Goal: Check status: Check status

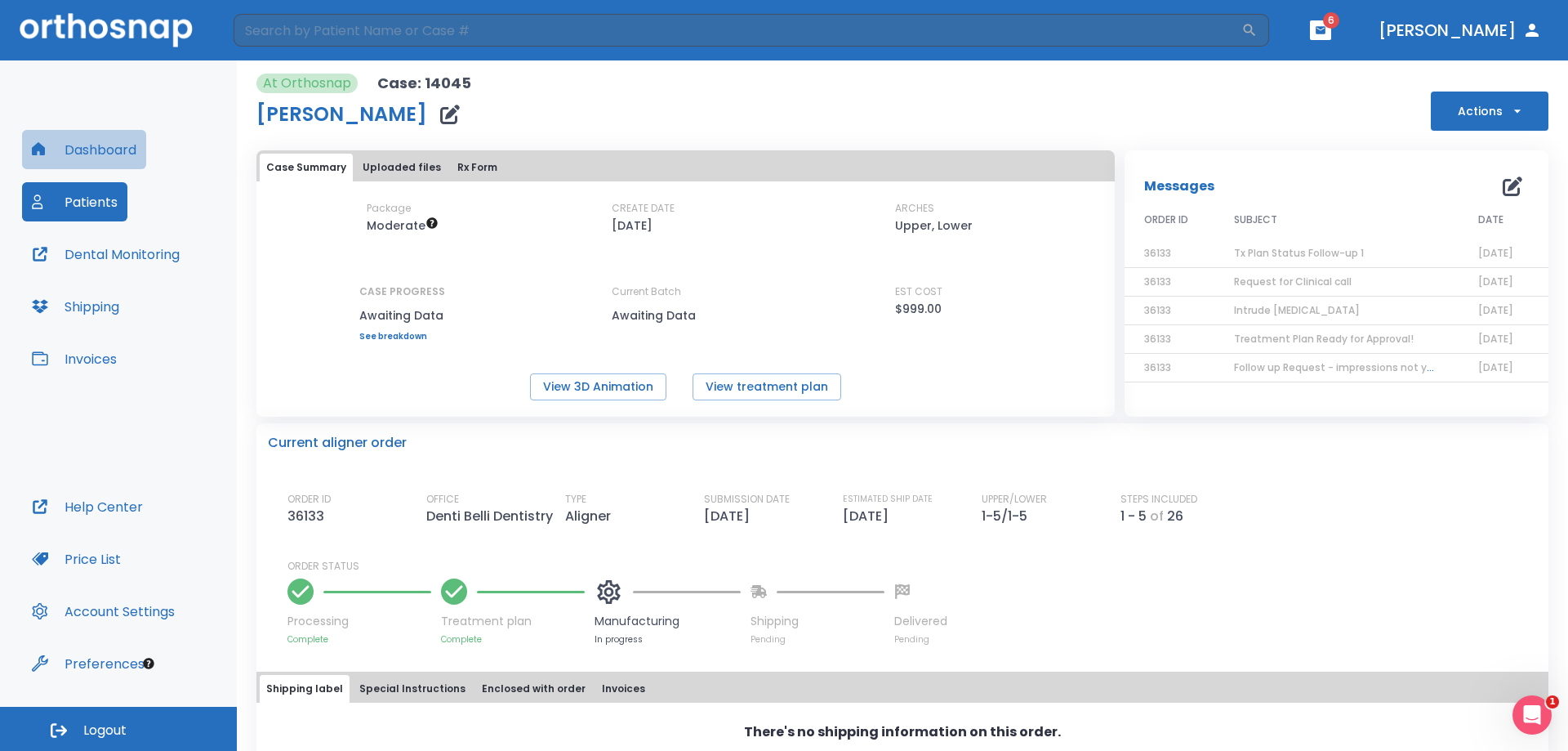
click at [96, 142] on button "Dashboard" at bounding box center [84, 149] width 124 height 39
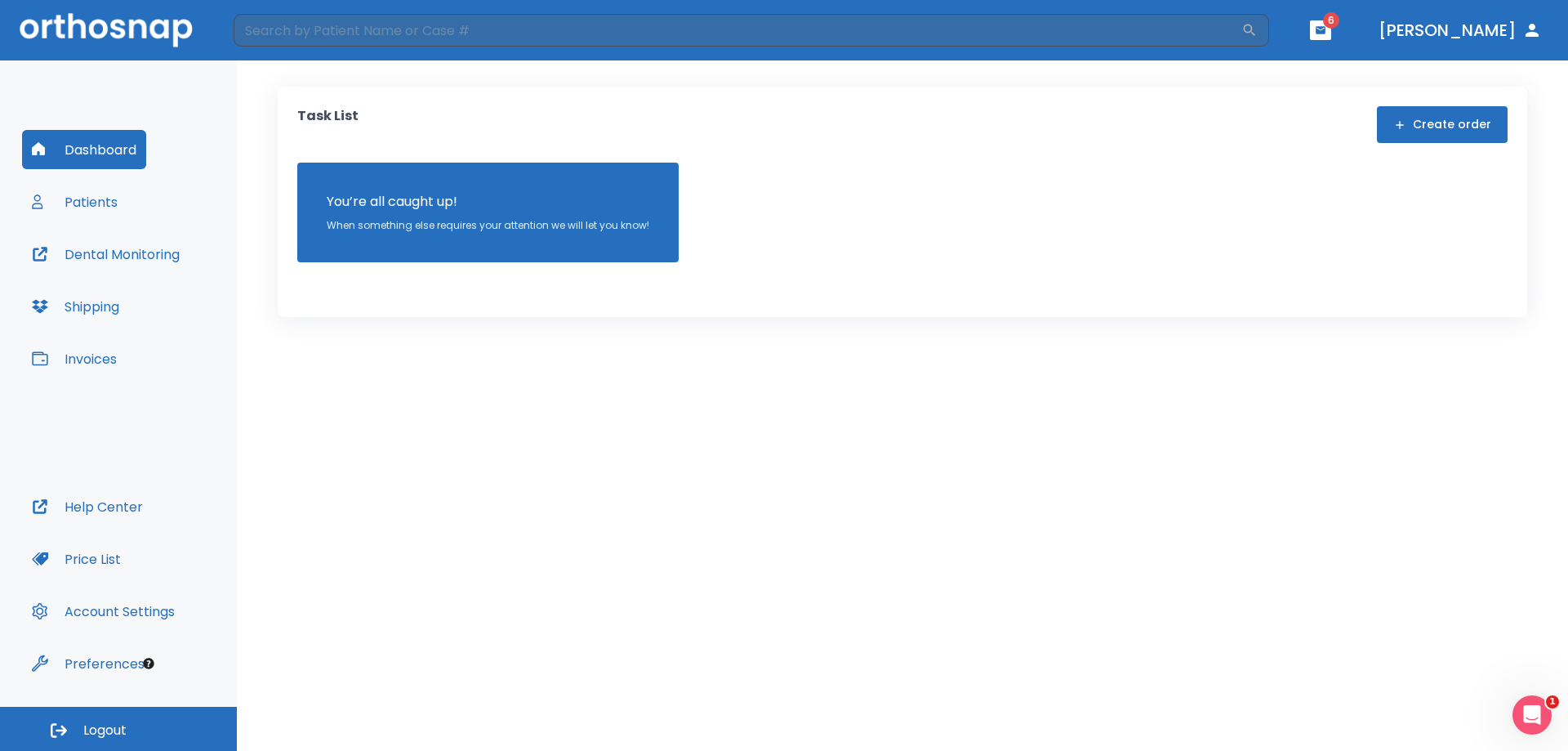
click at [77, 198] on button "Patients" at bounding box center [75, 202] width 106 height 39
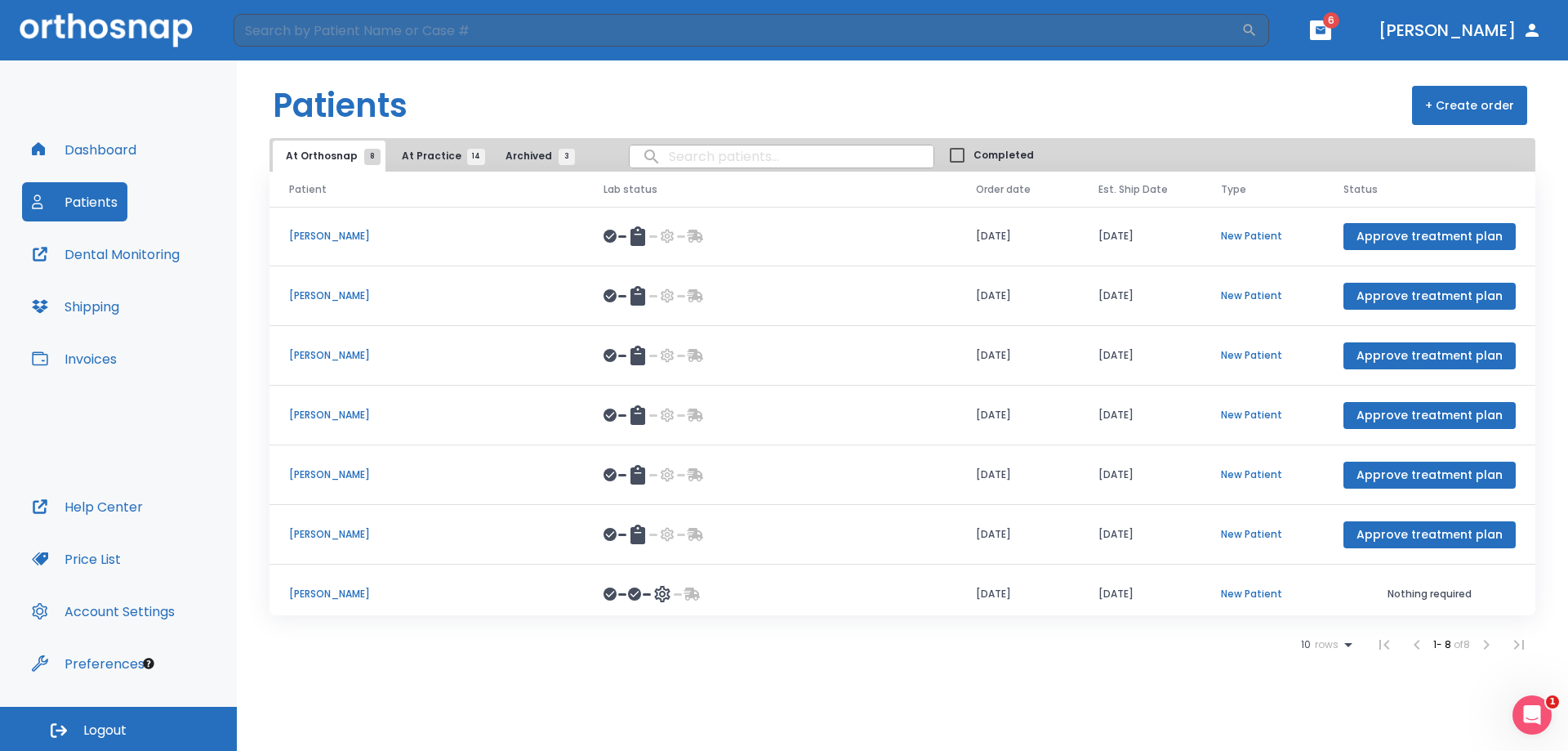
click at [426, 164] on button "At Practice 14" at bounding box center [438, 155] width 100 height 31
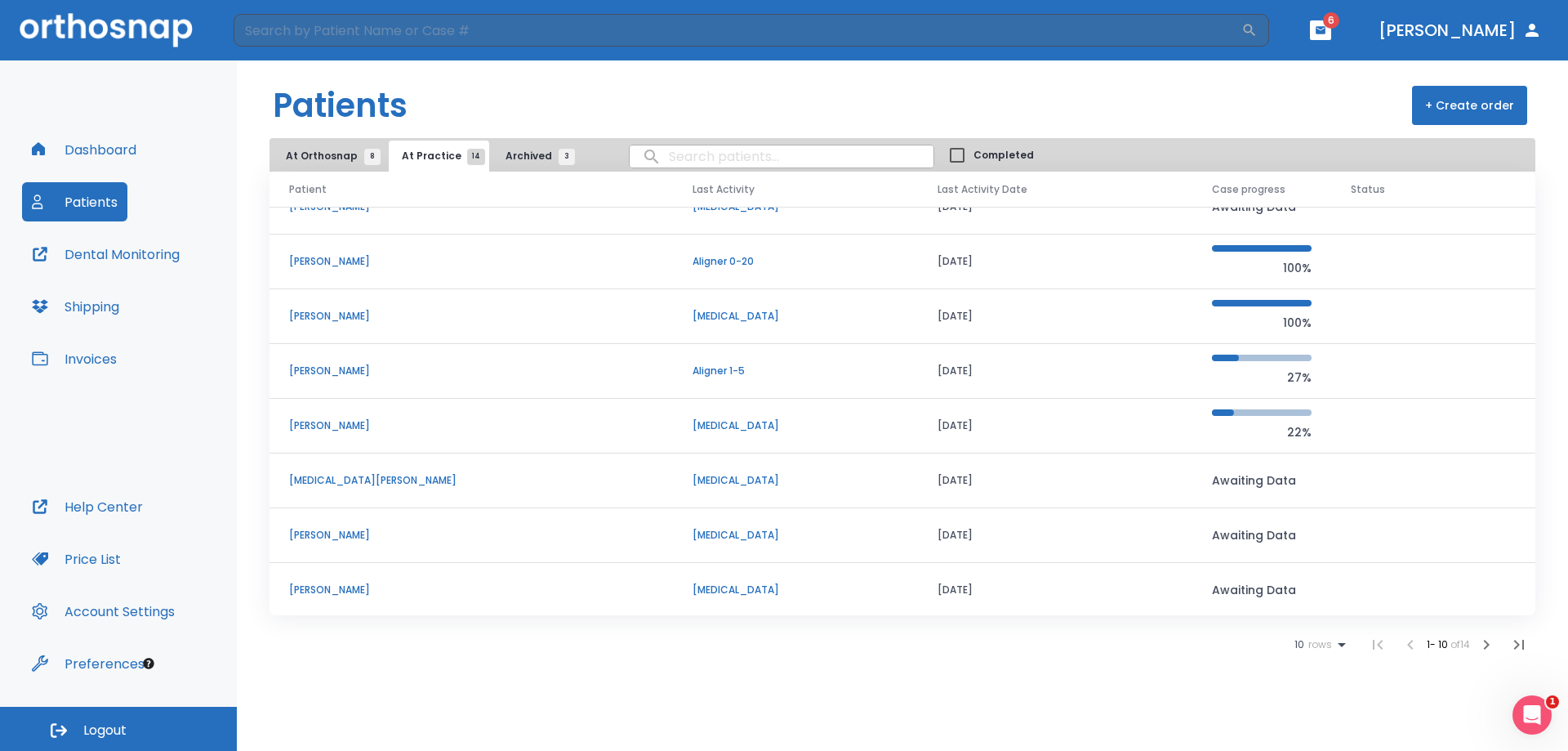
scroll to position [139, 0]
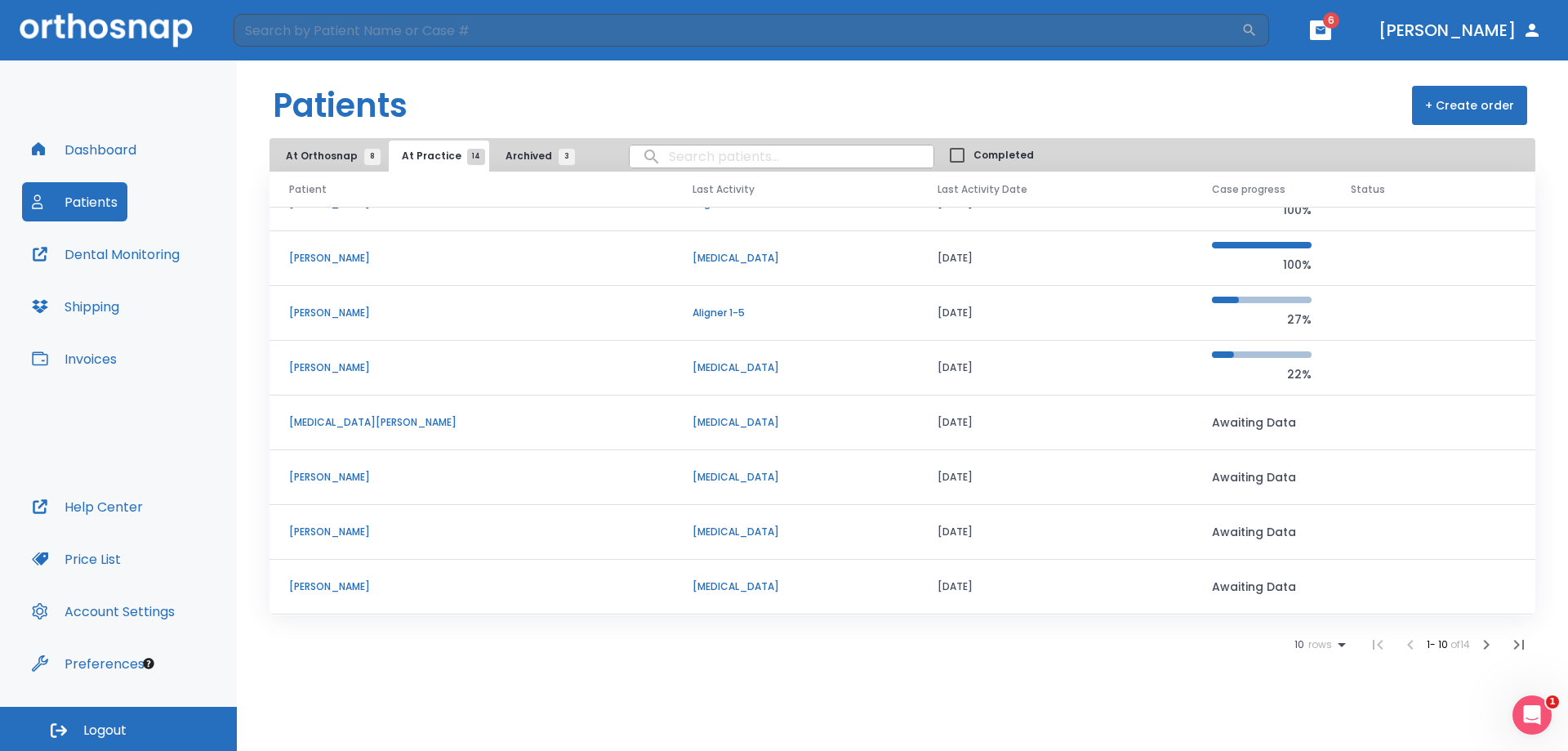
click at [309, 365] on p "[PERSON_NAME]" at bounding box center [471, 368] width 364 height 15
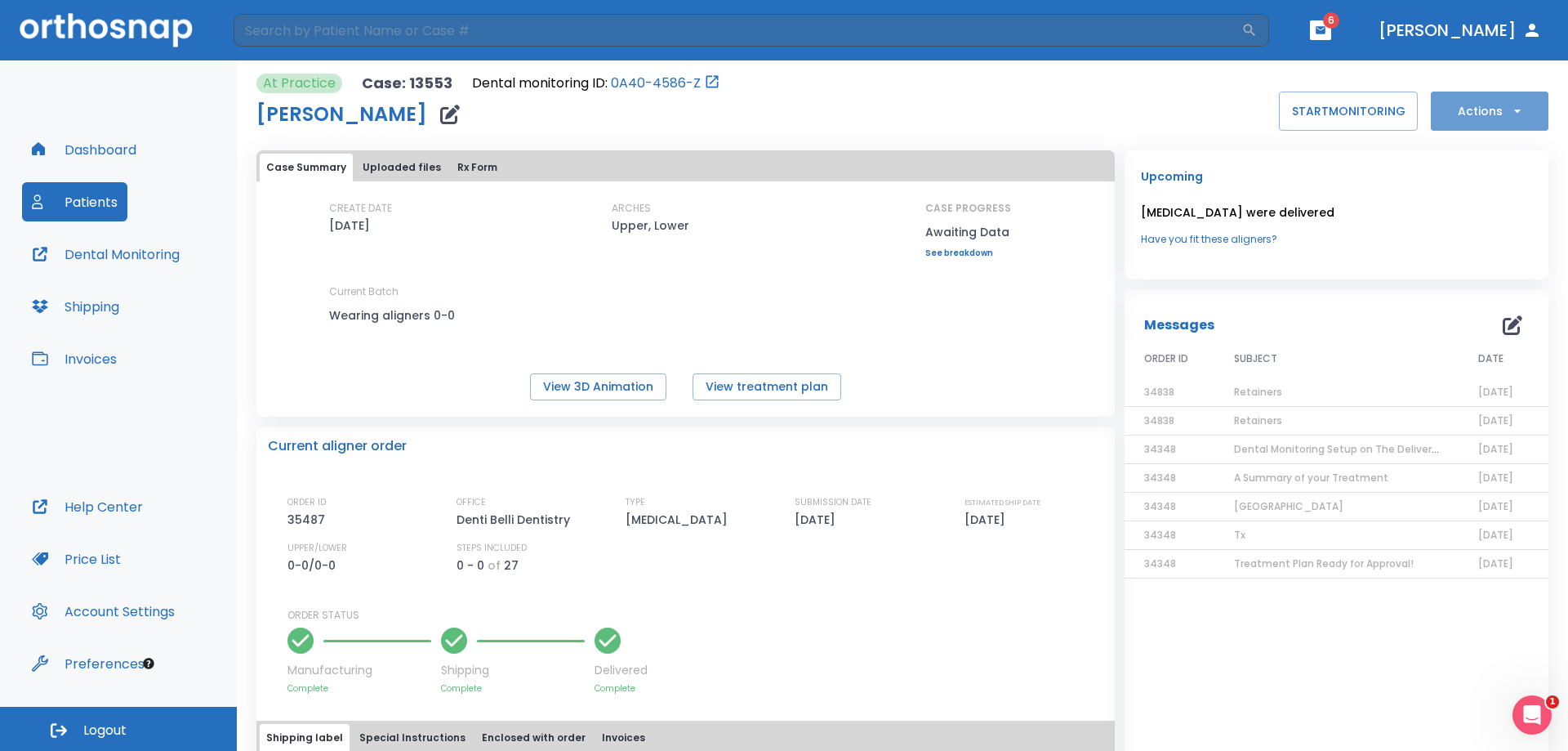
click at [1517, 121] on button "Actions" at bounding box center [1489, 111] width 118 height 39
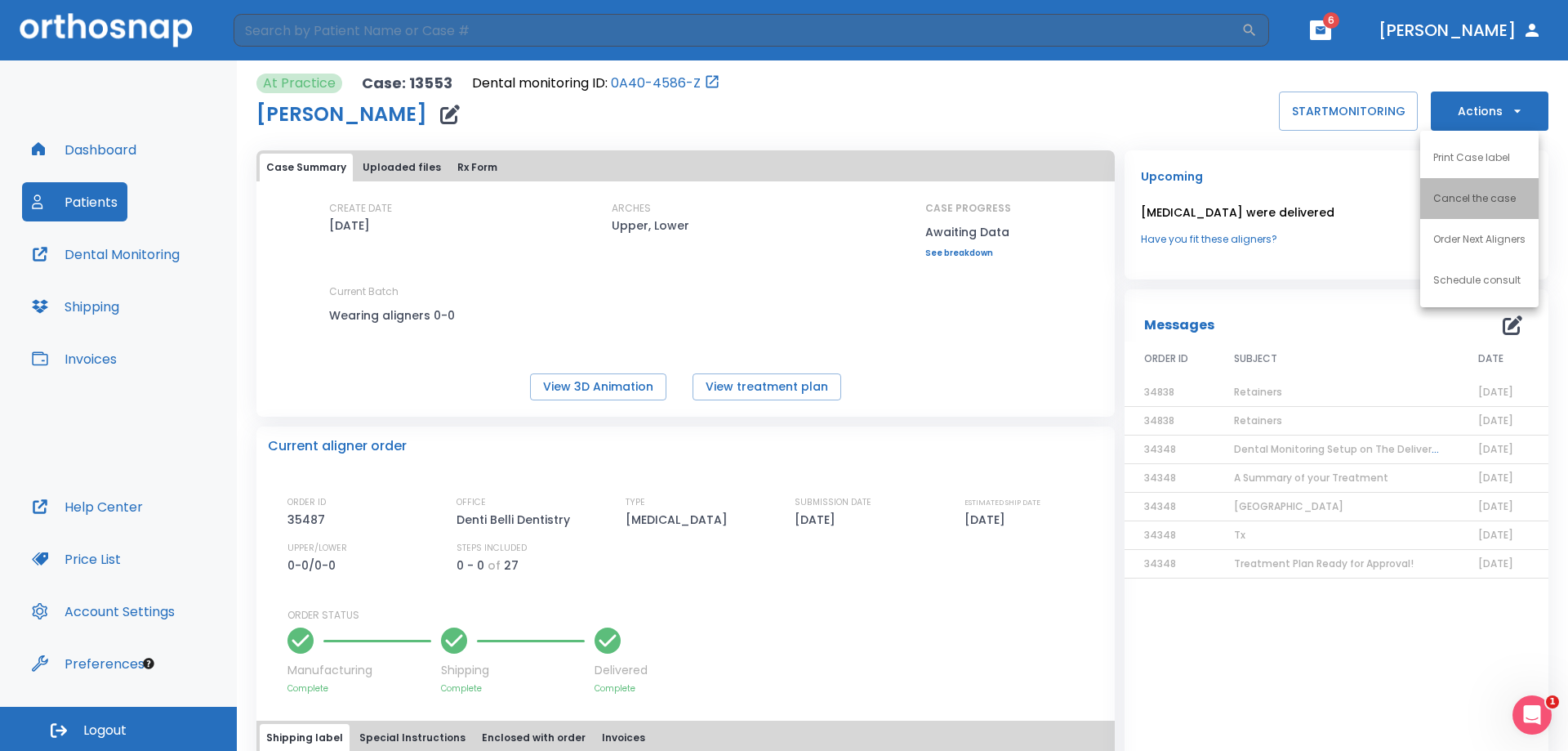
click at [1464, 200] on p "Cancel the case" at bounding box center [1474, 198] width 83 height 15
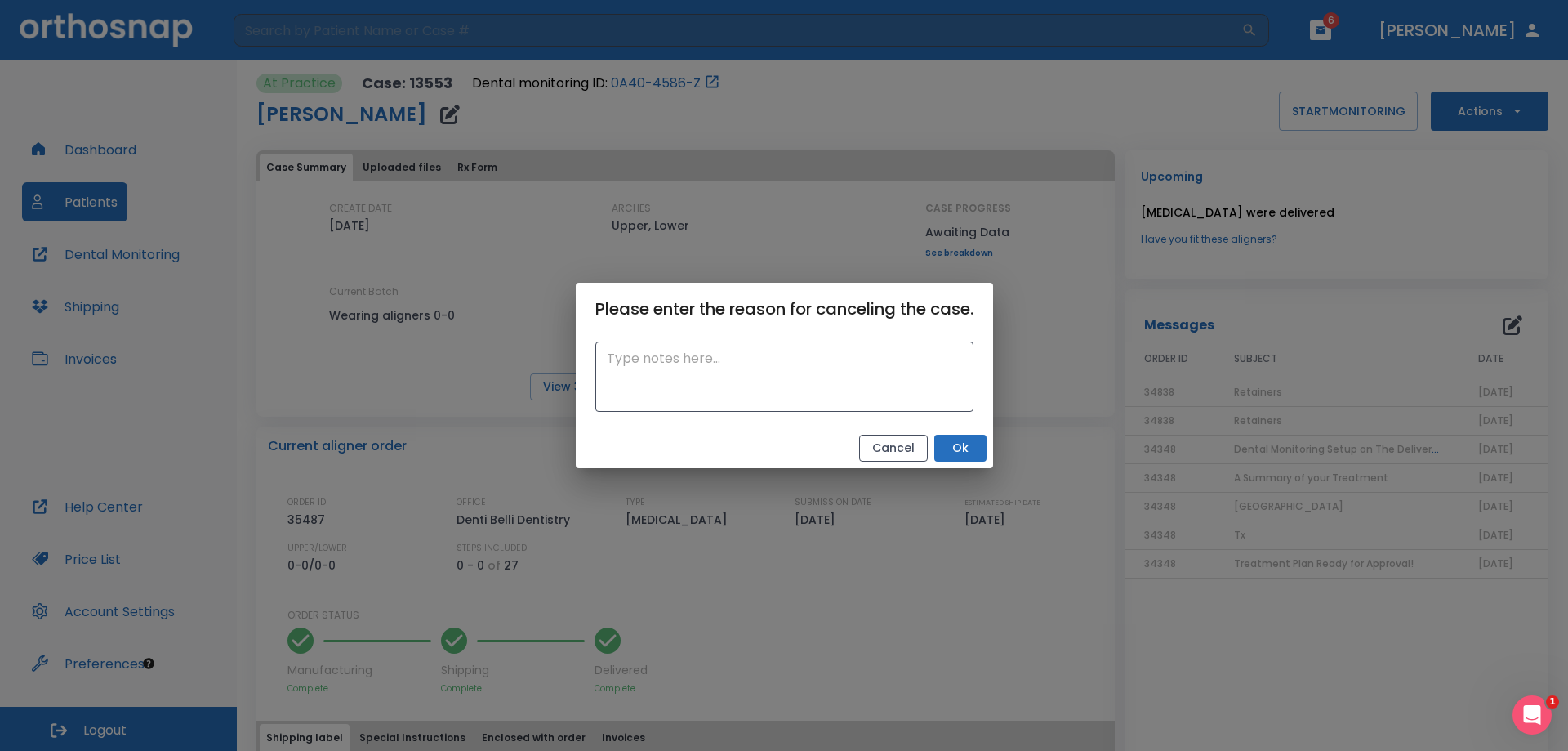
click at [897, 450] on button "Cancel" at bounding box center [893, 448] width 68 height 27
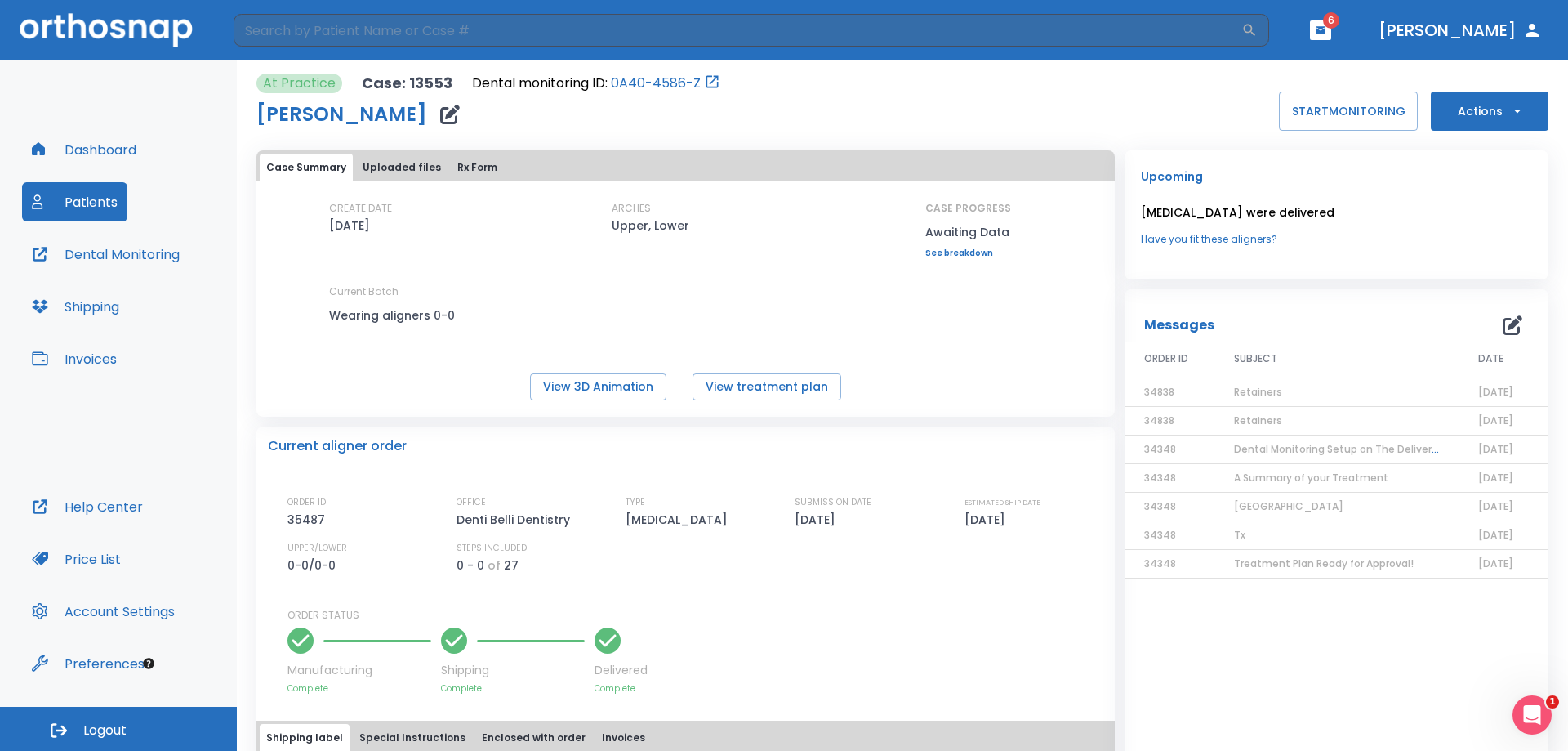
click at [126, 202] on button "Patients" at bounding box center [75, 202] width 106 height 39
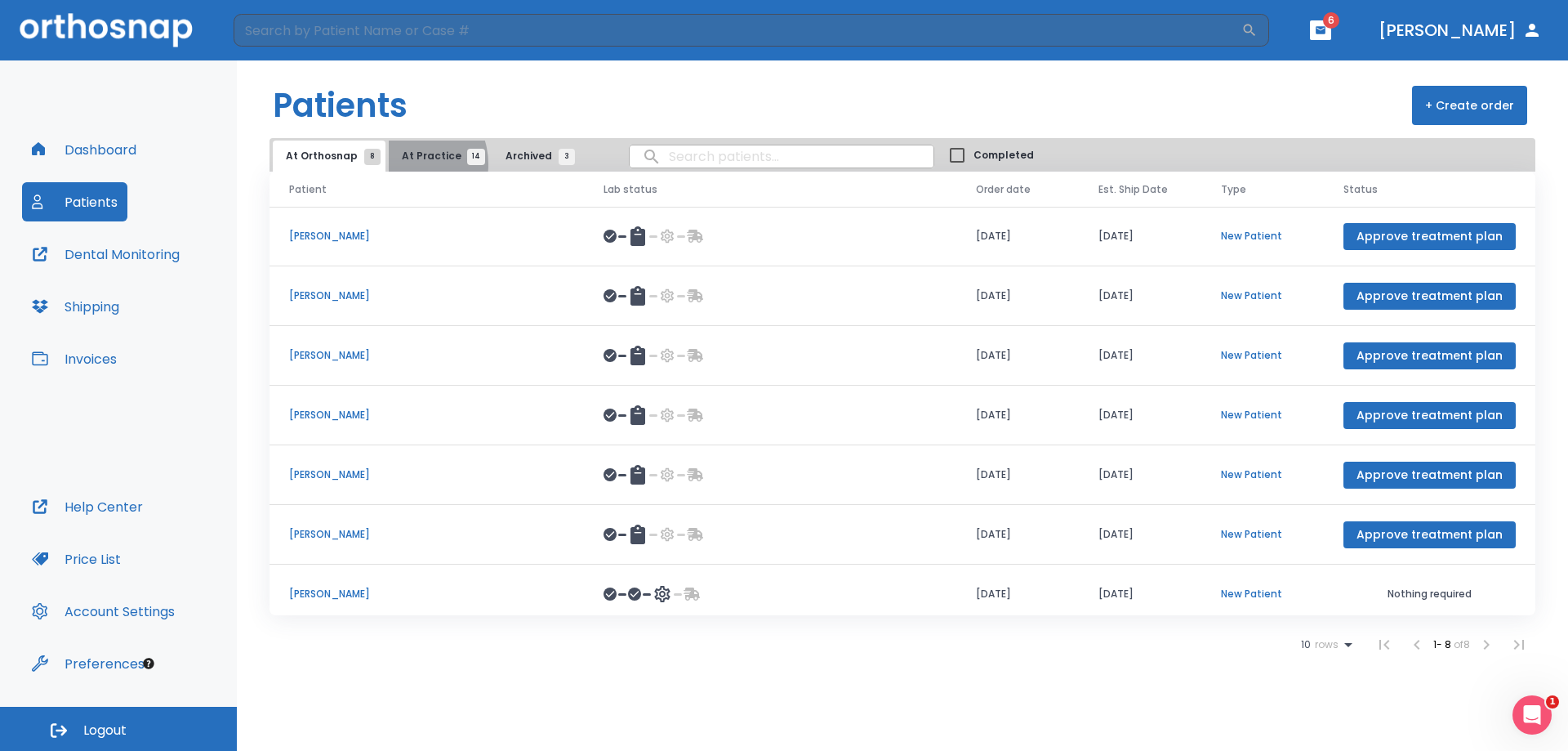
click at [401, 164] on button "At Practice 14" at bounding box center [438, 155] width 100 height 31
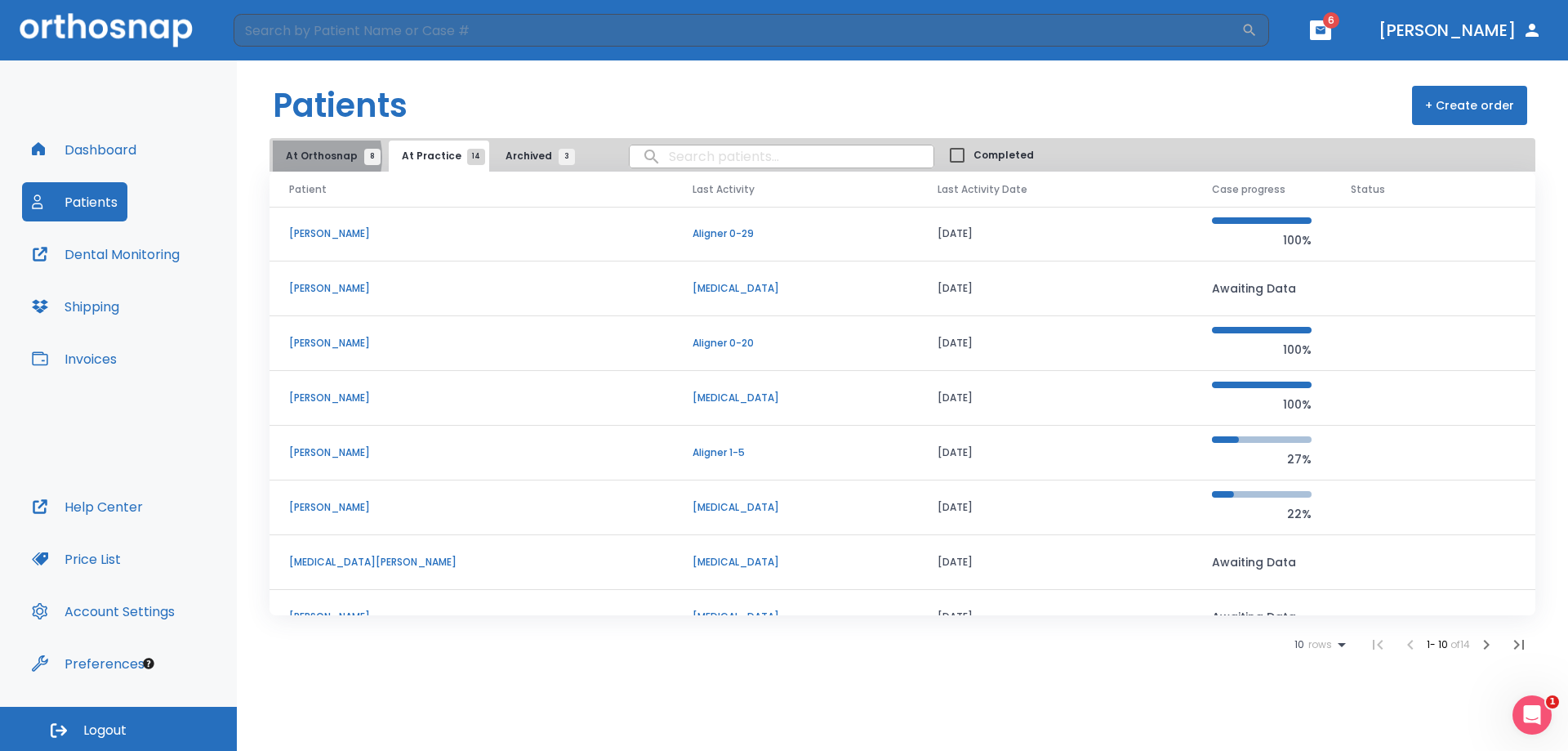
click at [300, 157] on span "At Orthosnap 8" at bounding box center [329, 156] width 87 height 15
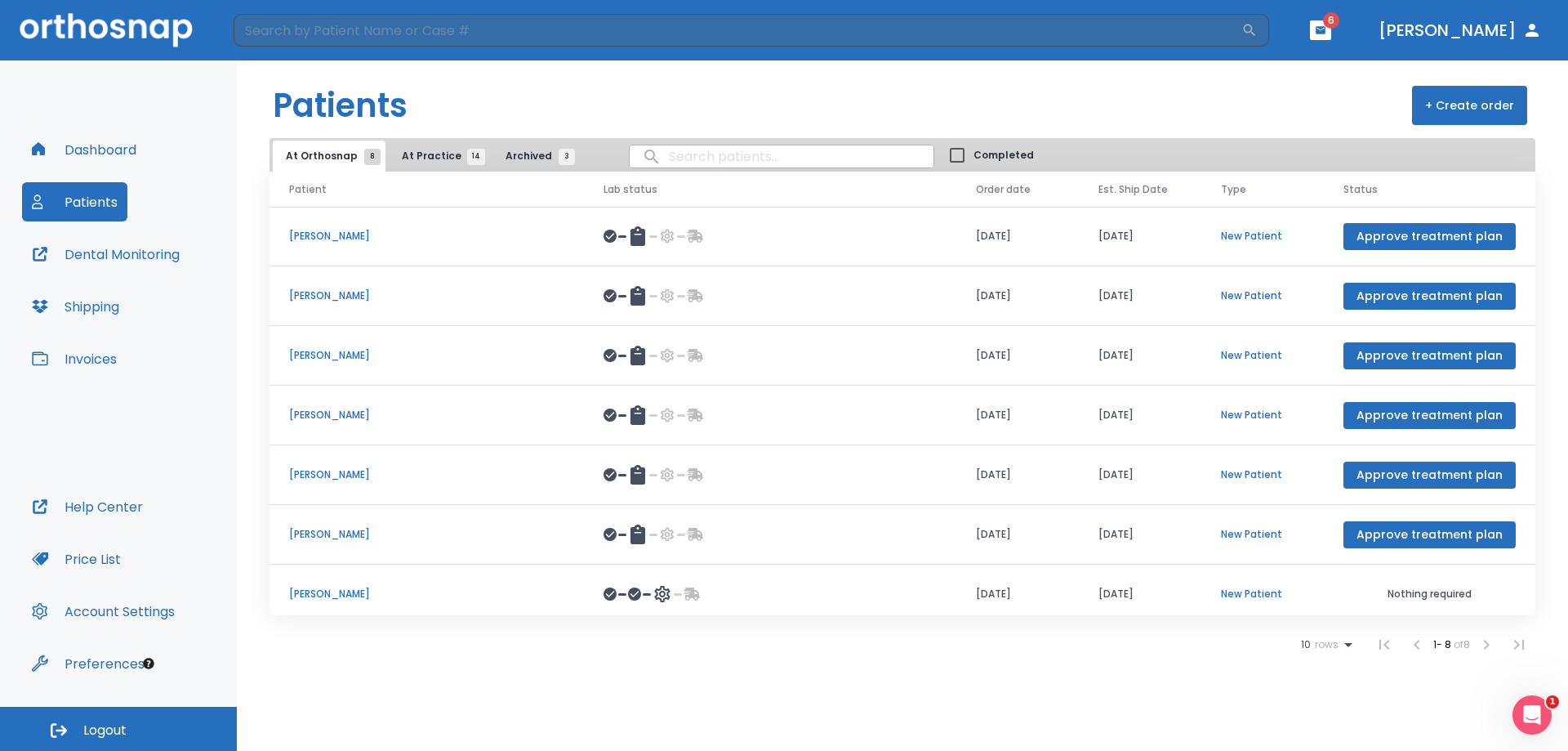
click at [1486, 647] on li at bounding box center [1486, 644] width 33 height 33
click at [434, 156] on span "At Practice 14" at bounding box center [439, 156] width 75 height 15
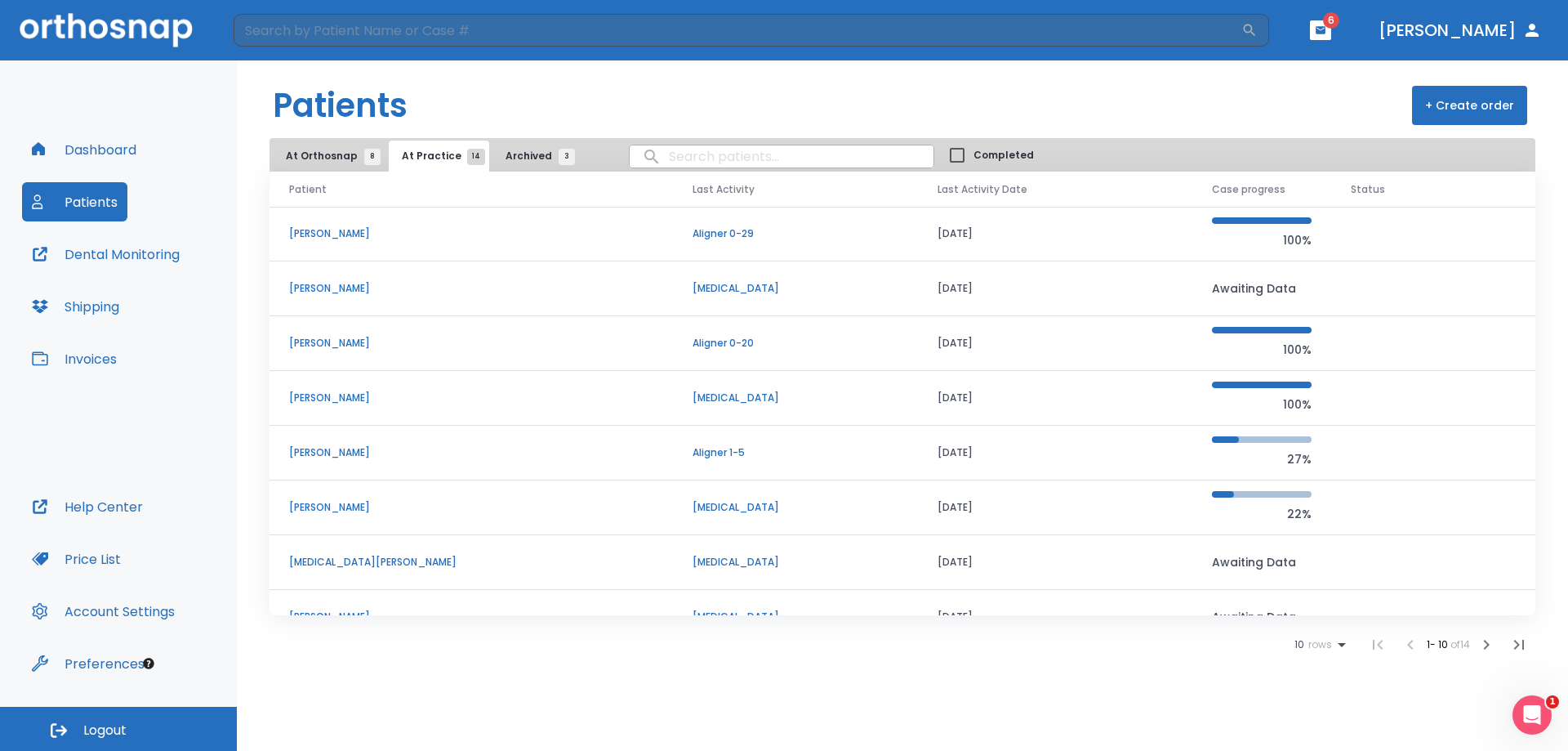
click at [1489, 644] on icon "button" at bounding box center [1486, 644] width 5 height 10
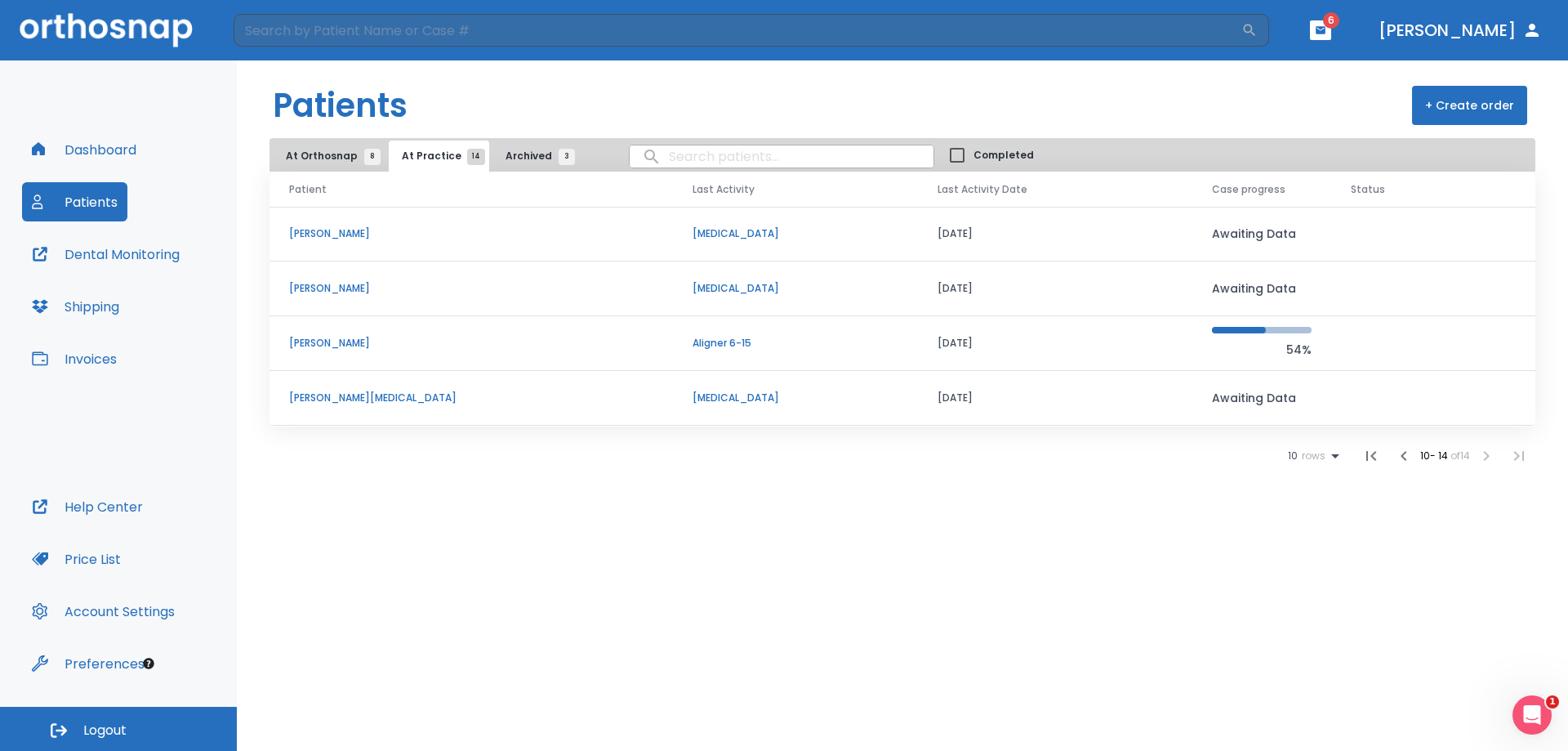
click at [359, 343] on p "[PERSON_NAME]" at bounding box center [471, 343] width 364 height 15
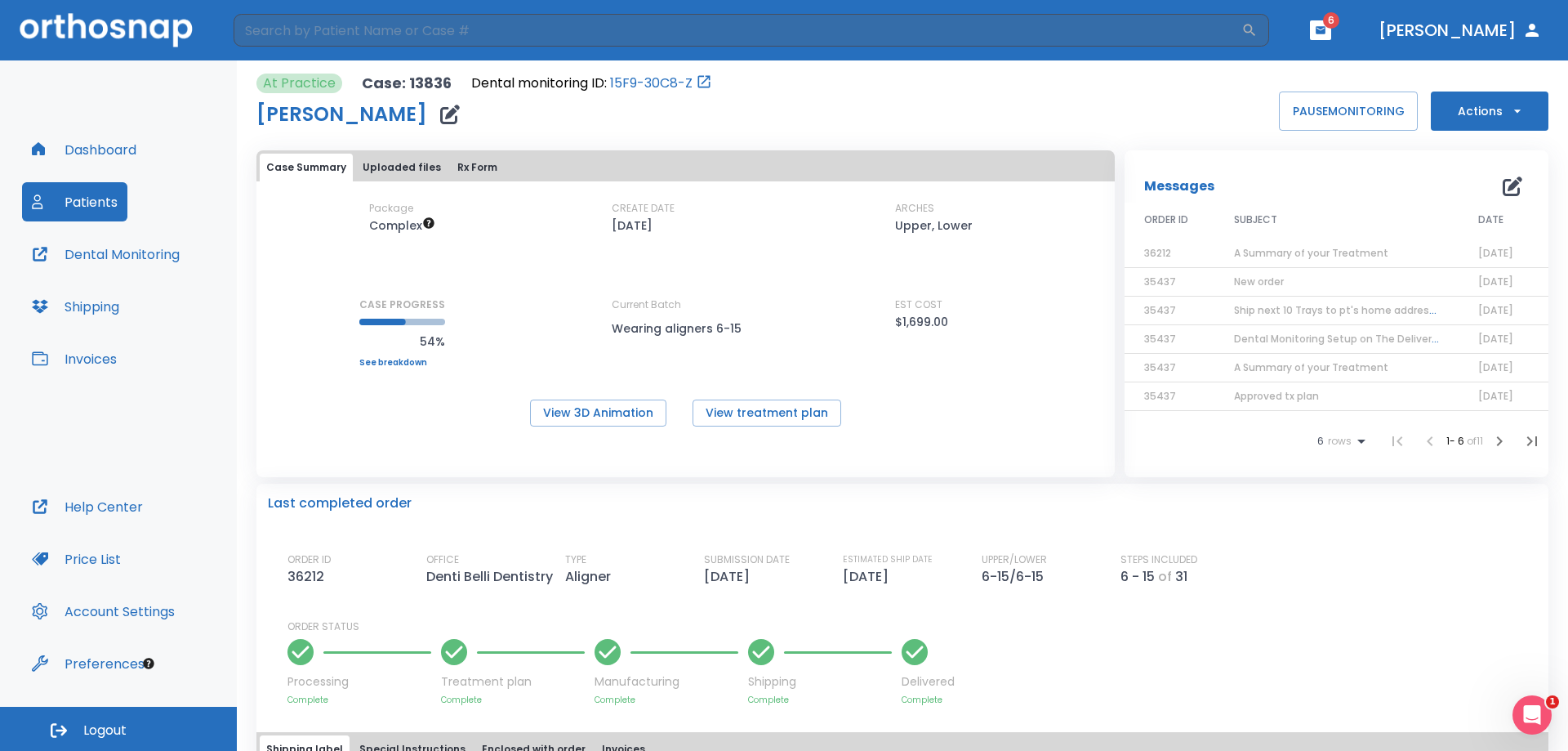
click at [661, 74] on link "15F9-30C8-Z" at bounding box center [651, 83] width 83 height 20
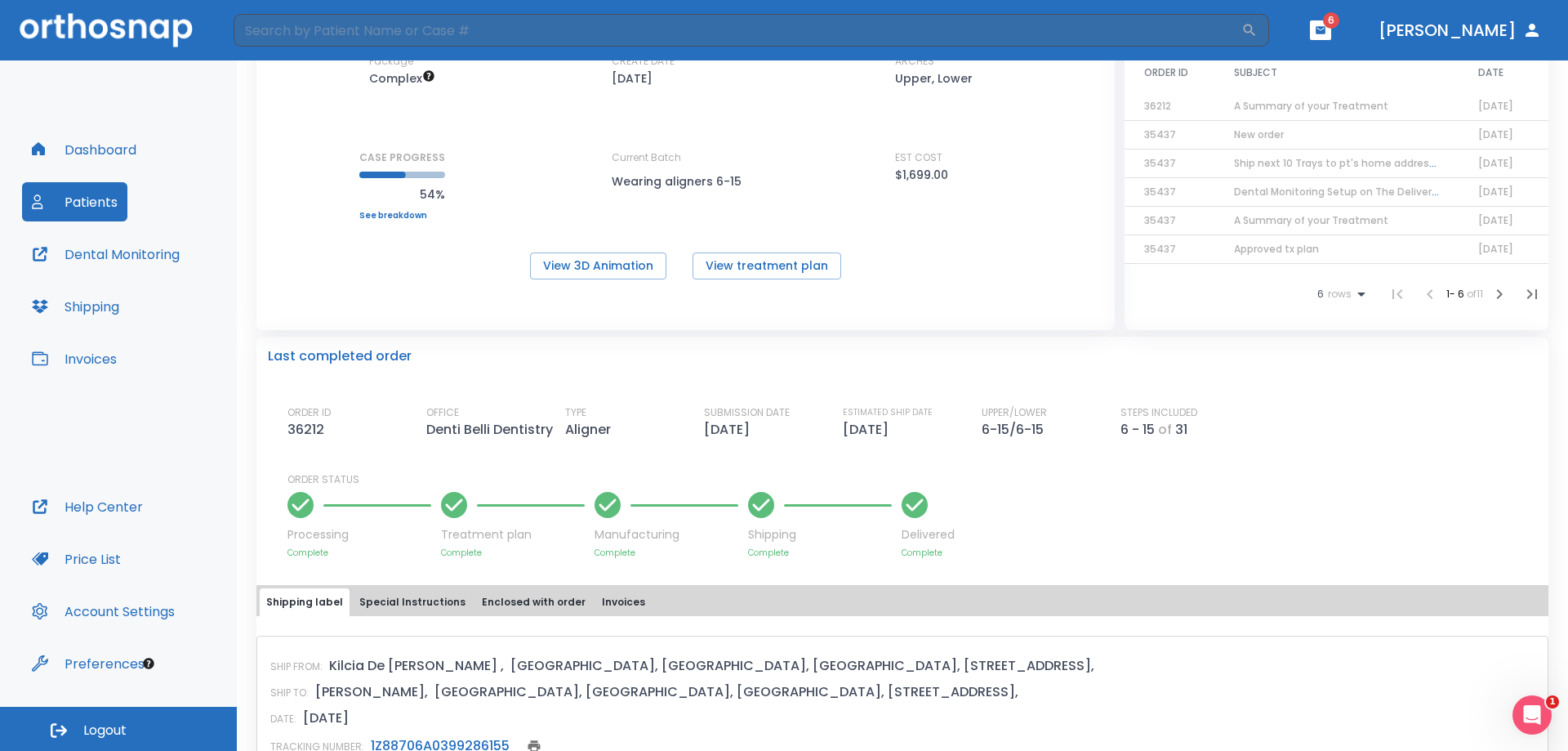
scroll to position [375, 0]
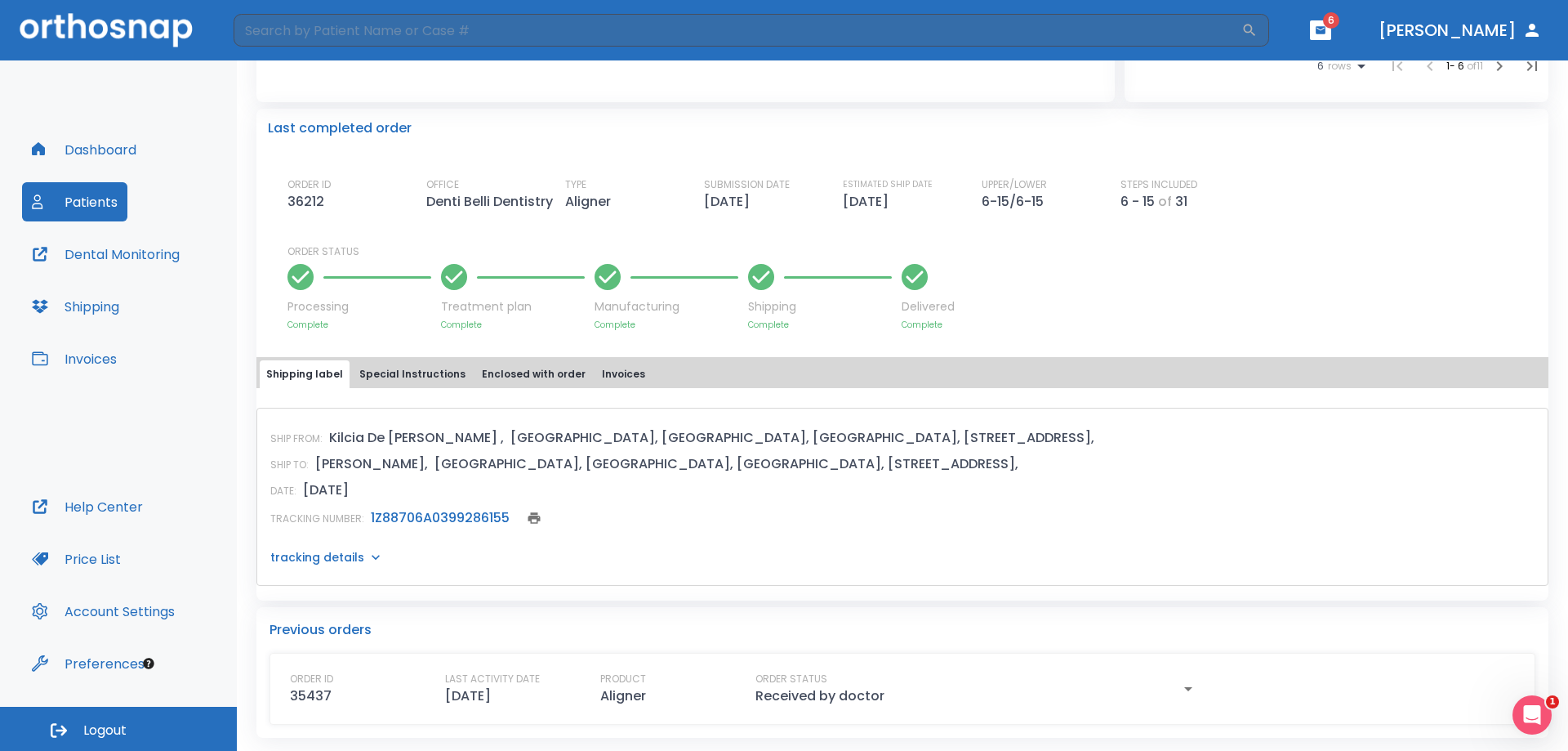
click at [336, 562] on p "tracking details" at bounding box center [318, 557] width 94 height 16
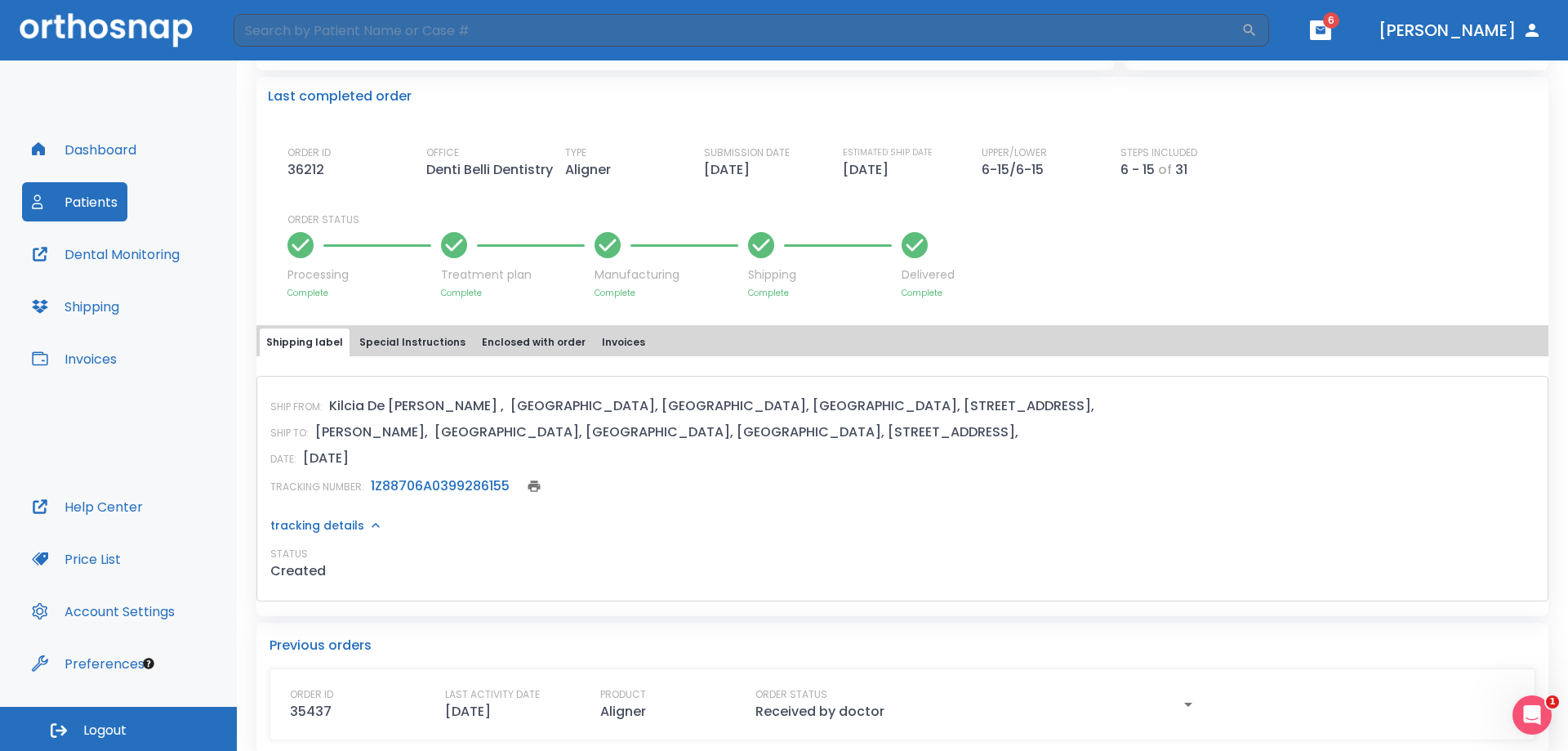
scroll to position [423, 0]
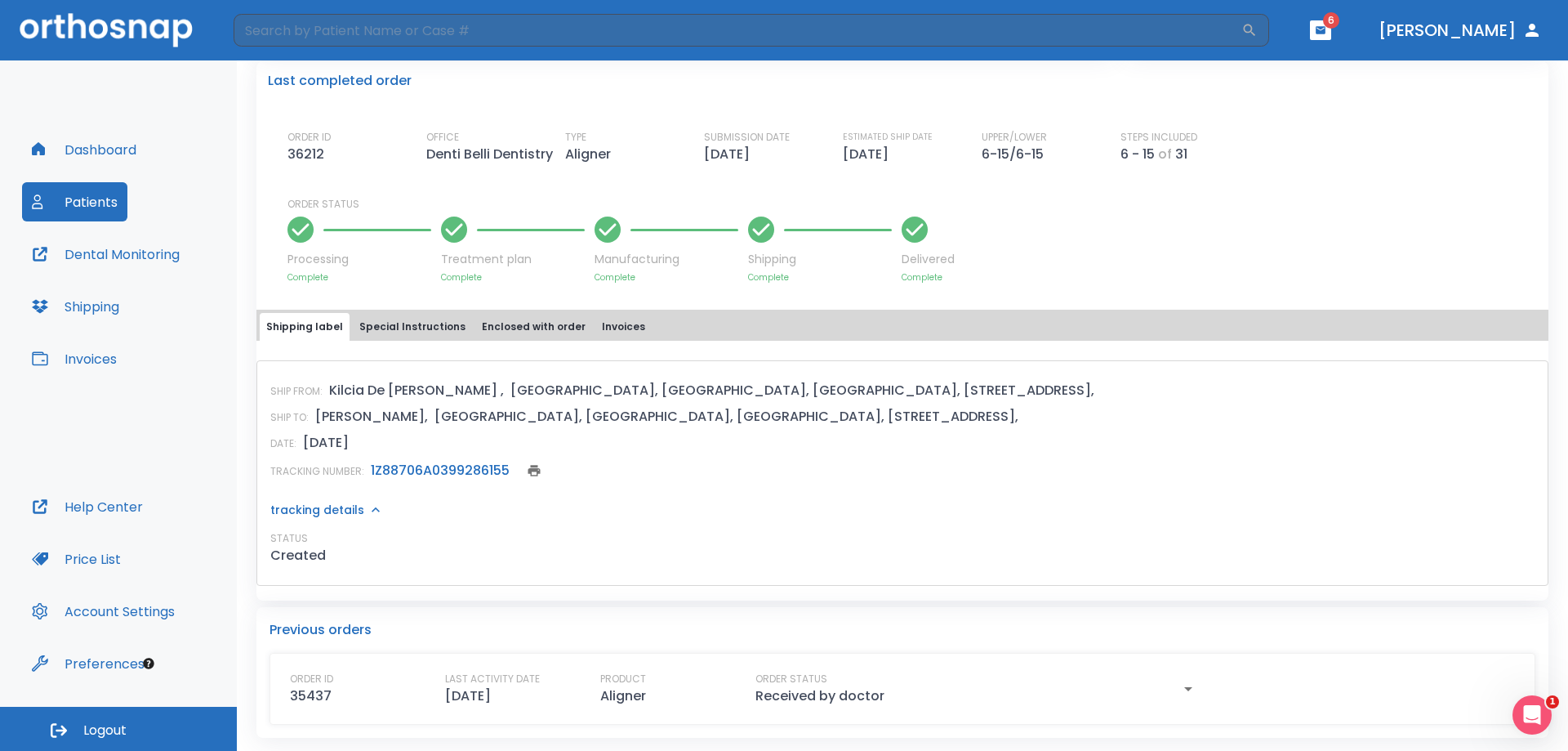
click at [443, 467] on link "1Z88706A0399286155" at bounding box center [440, 470] width 138 height 19
